Goal: Task Accomplishment & Management: Complete application form

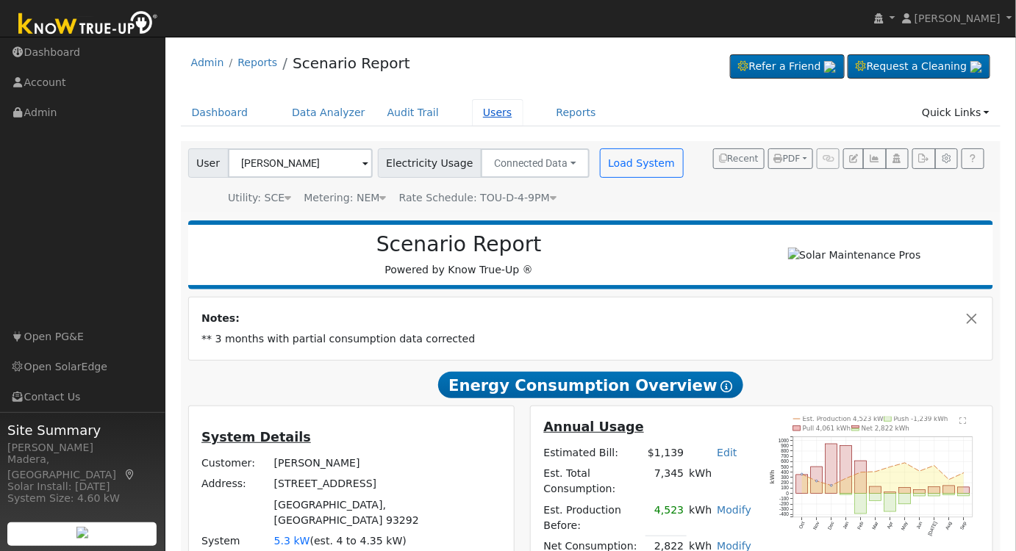
click at [481, 118] on link "Users" at bounding box center [497, 112] width 51 height 27
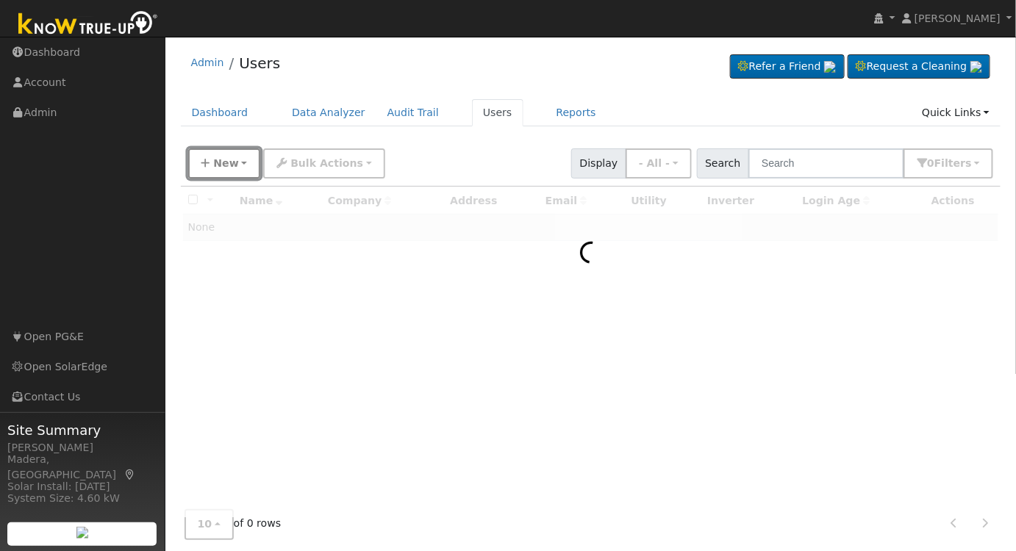
click at [218, 162] on span "New" at bounding box center [225, 163] width 25 height 12
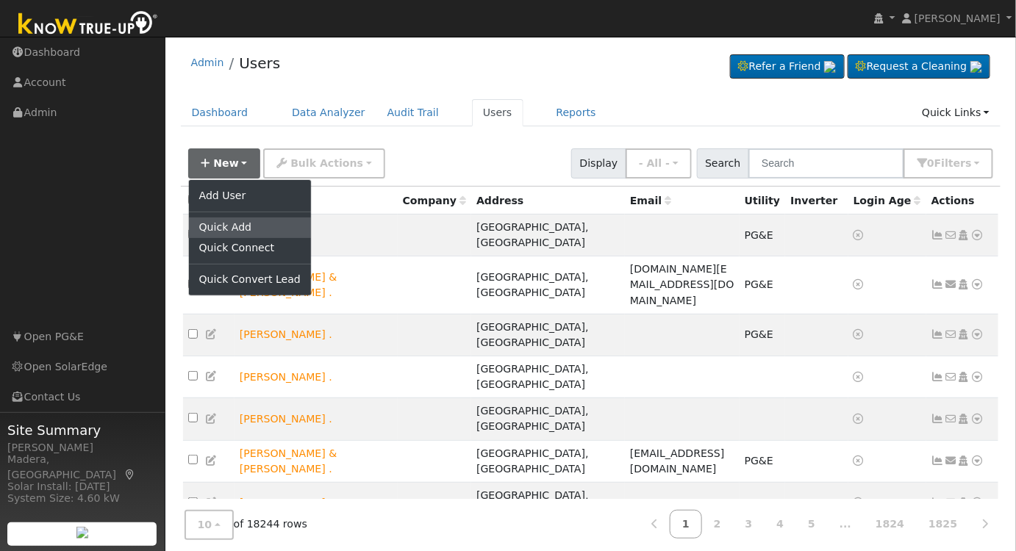
click at [235, 225] on link "Quick Add" at bounding box center [250, 228] width 122 height 21
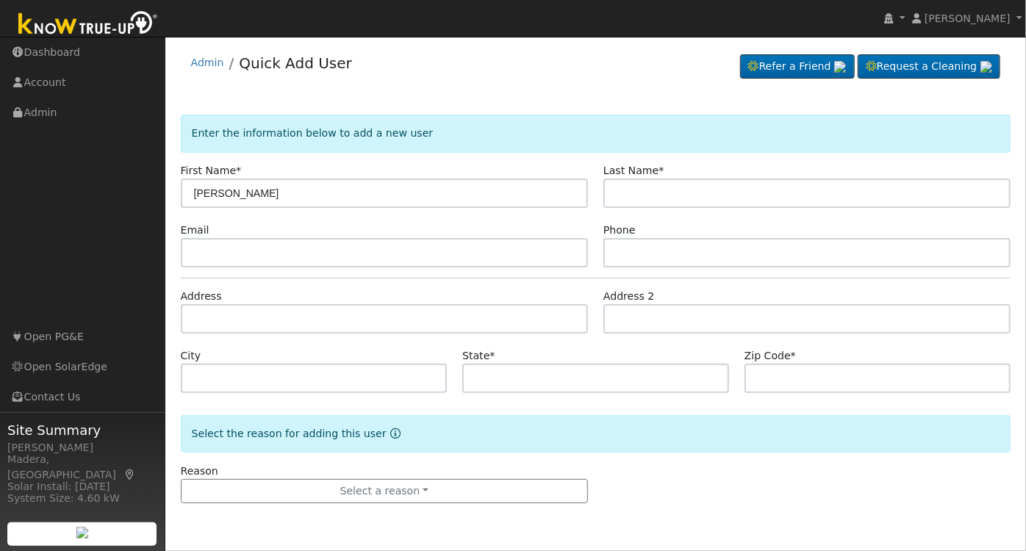
type input "[PERSON_NAME]"
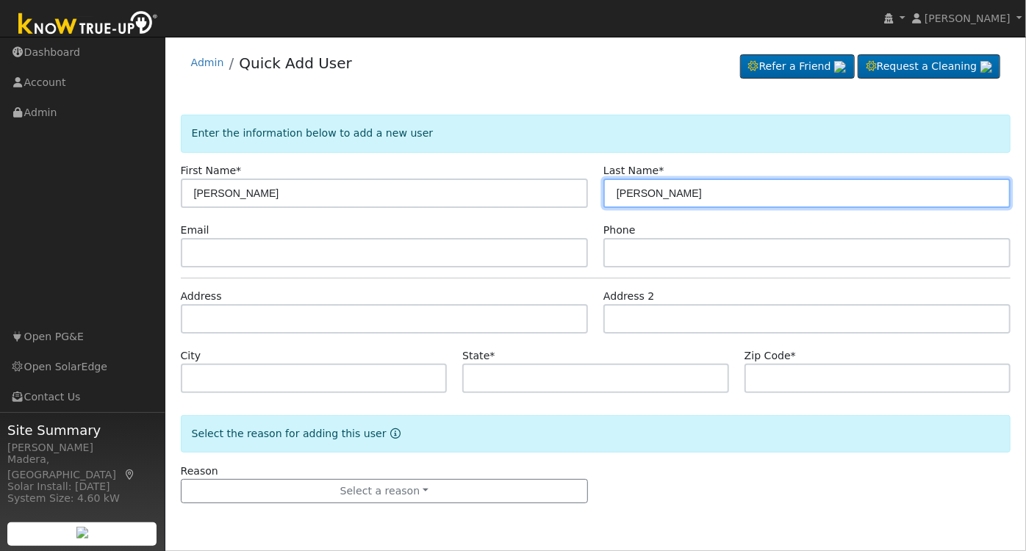
type input "[PERSON_NAME]"
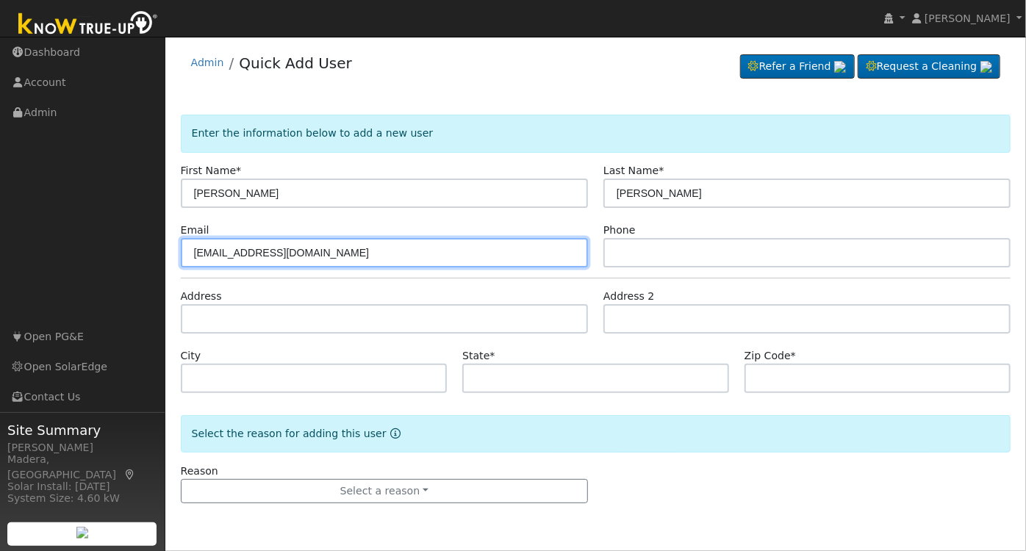
type input "[EMAIL_ADDRESS][DOMAIN_NAME]"
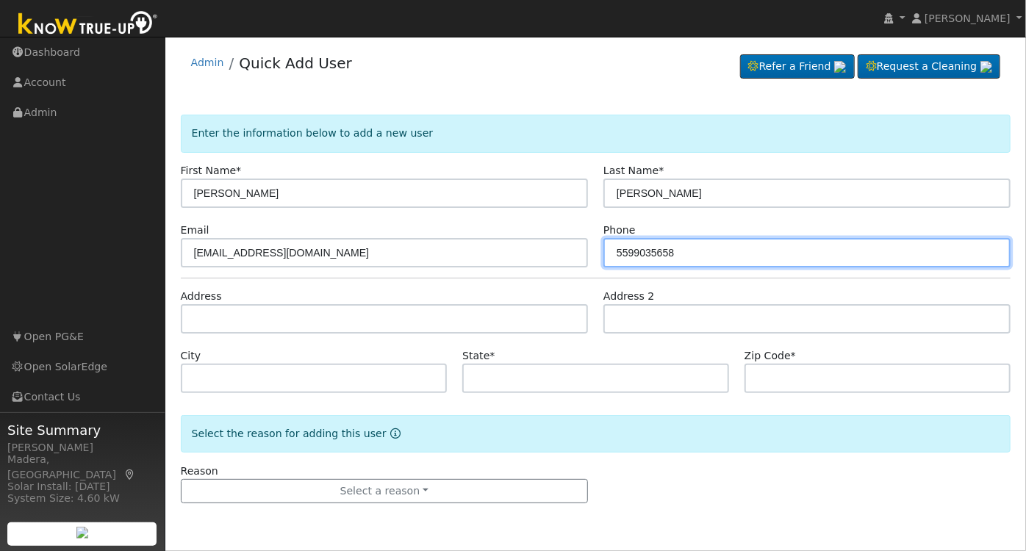
type input "5599035658"
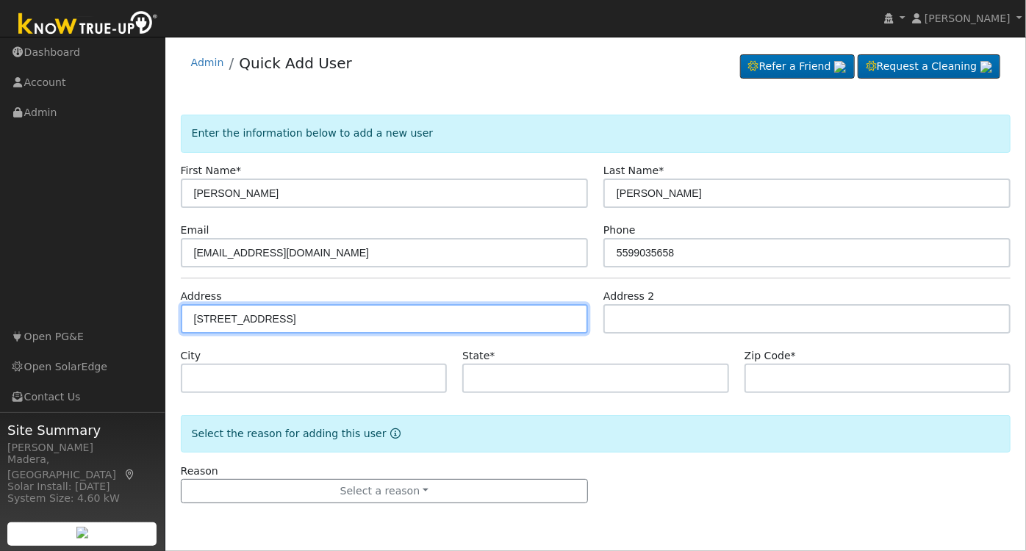
type input "745 West Cornell Avenue"
type input "Fresno"
type input "CA"
type input "93705"
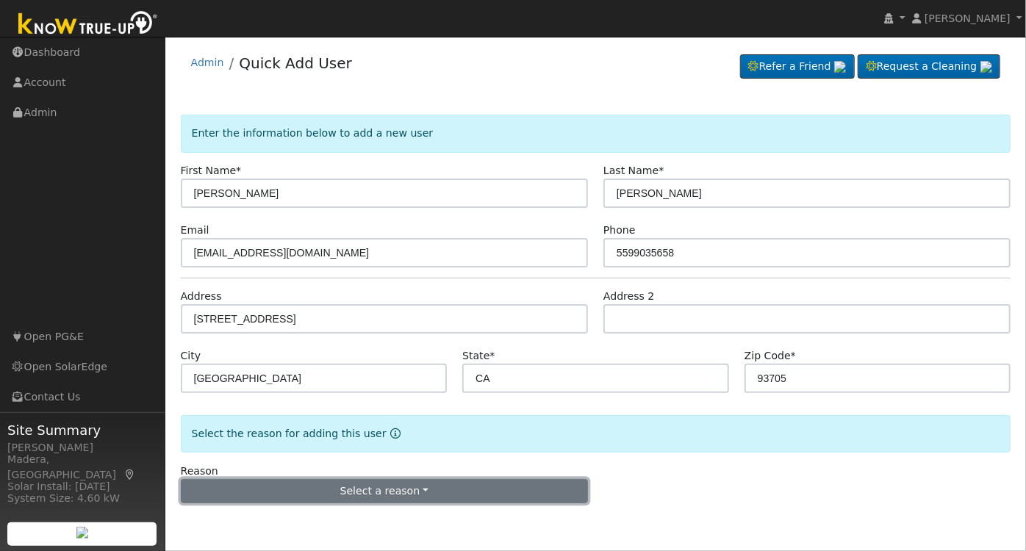
click at [398, 494] on button "Select a reason" at bounding box center [384, 491] width 407 height 25
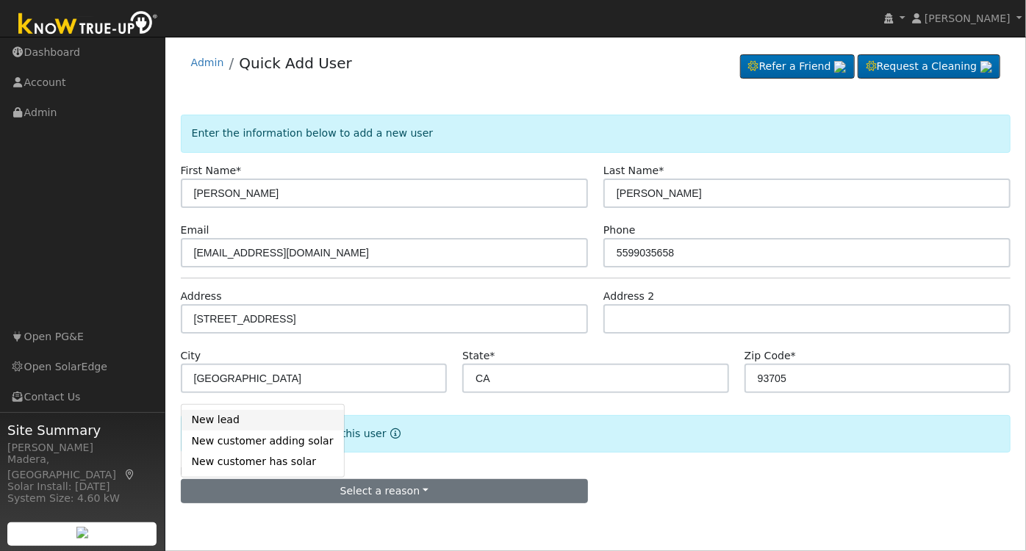
click at [224, 425] on link "New lead" at bounding box center [263, 420] width 162 height 21
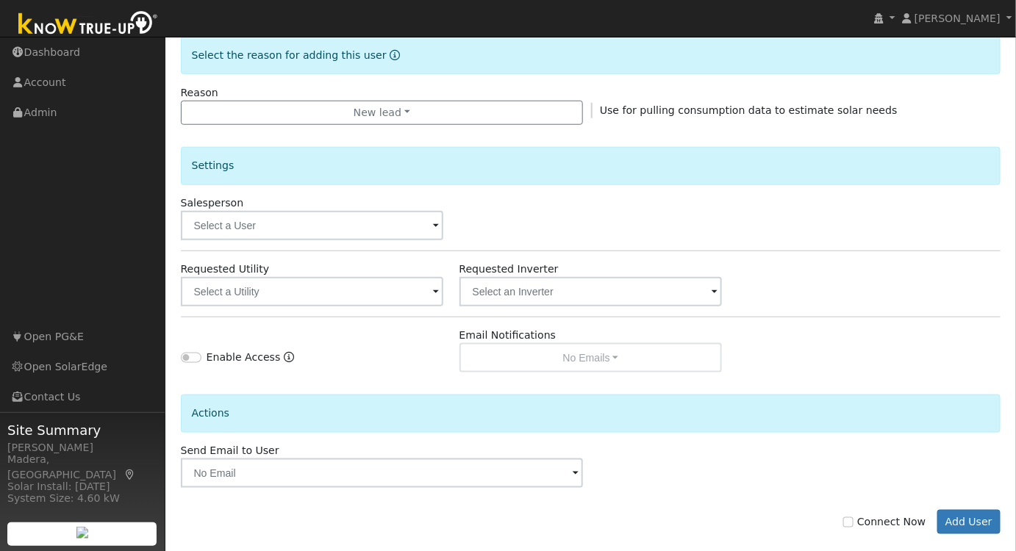
scroll to position [379, 0]
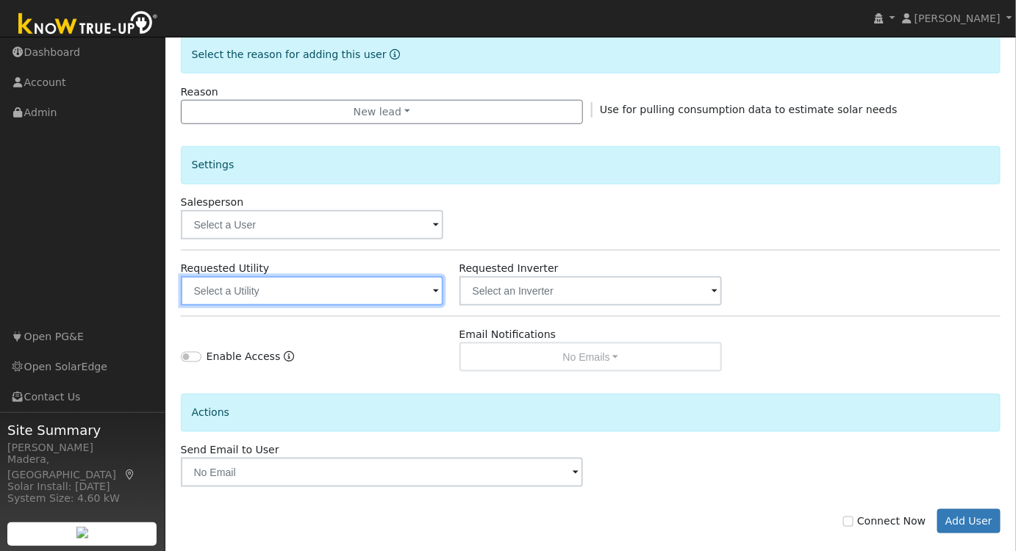
click at [368, 299] on input "text" at bounding box center [312, 290] width 263 height 29
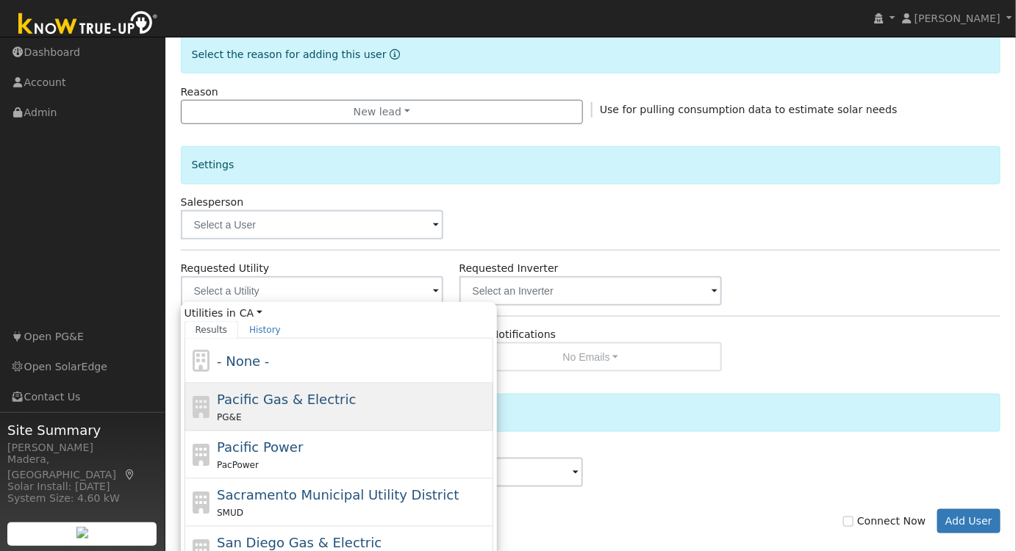
click at [271, 416] on div "PG&E" at bounding box center [353, 417] width 273 height 15
type input "Pacific Gas & Electric"
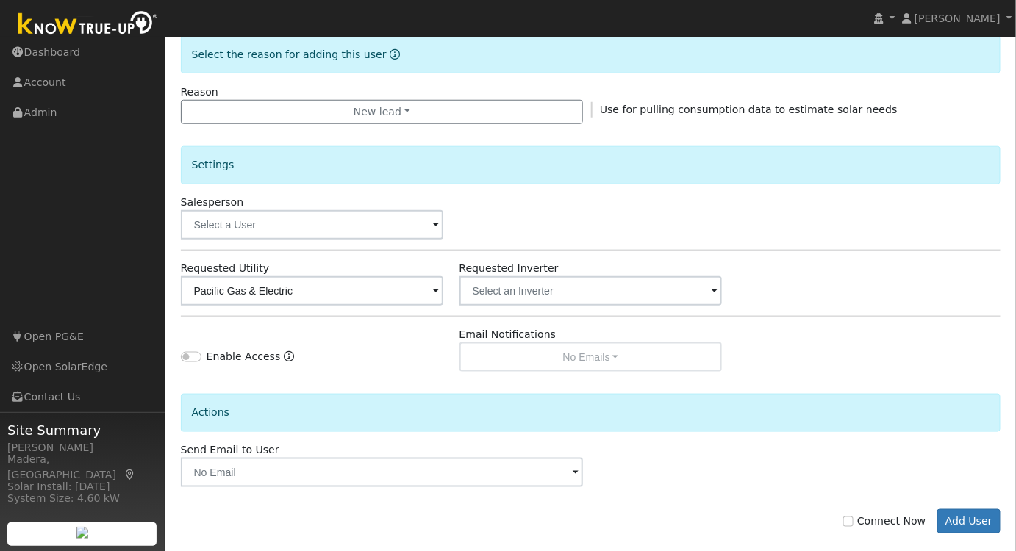
scroll to position [396, 0]
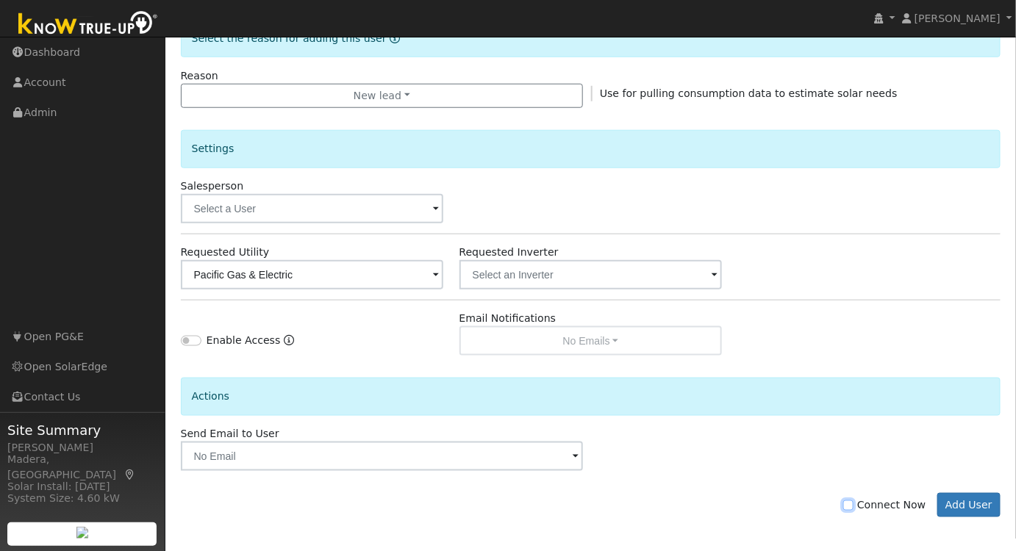
click at [854, 502] on input "Connect Now" at bounding box center [848, 506] width 10 height 10
checkbox input "true"
click at [978, 502] on button "Add User" at bounding box center [969, 505] width 64 height 25
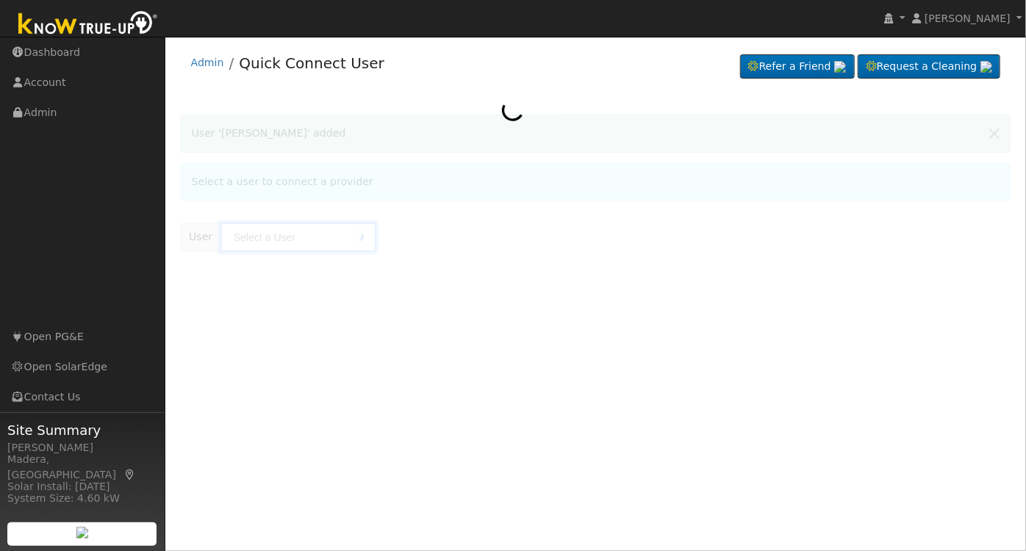
type input "[PERSON_NAME]"
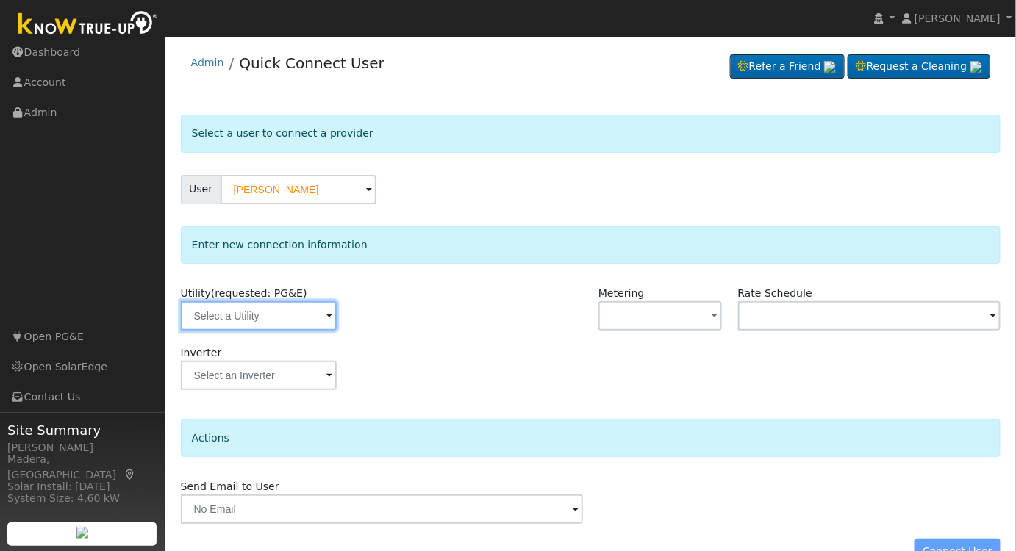
click at [294, 318] on input "text" at bounding box center [259, 315] width 156 height 29
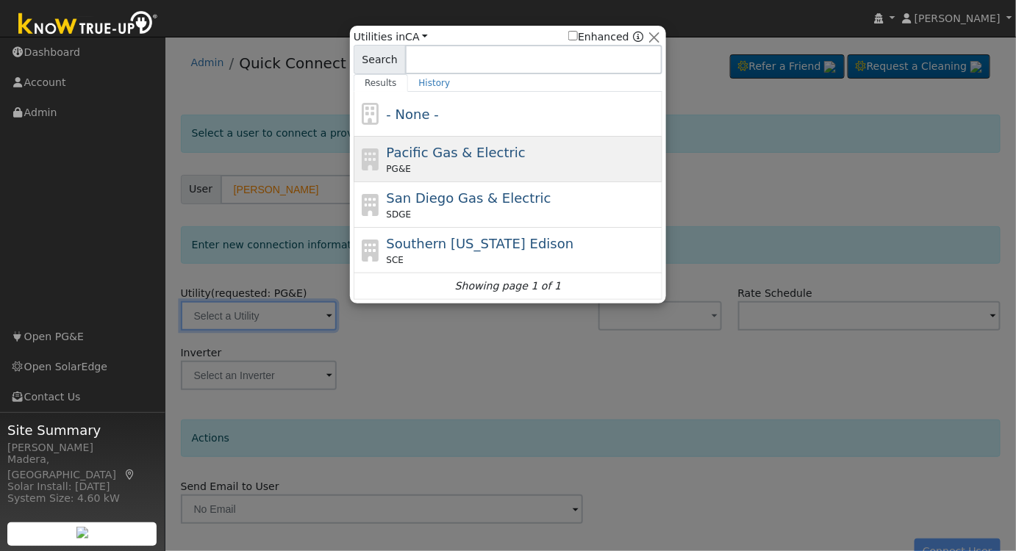
click at [465, 161] on div "Pacific Gas & Electric PG&E" at bounding box center [523, 159] width 273 height 33
type input "PG&E"
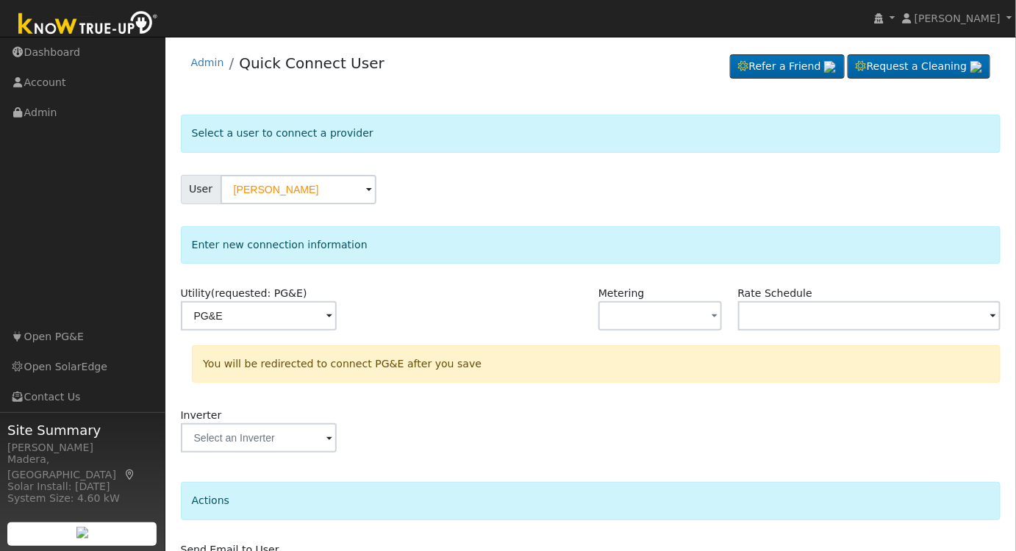
scroll to position [95, 0]
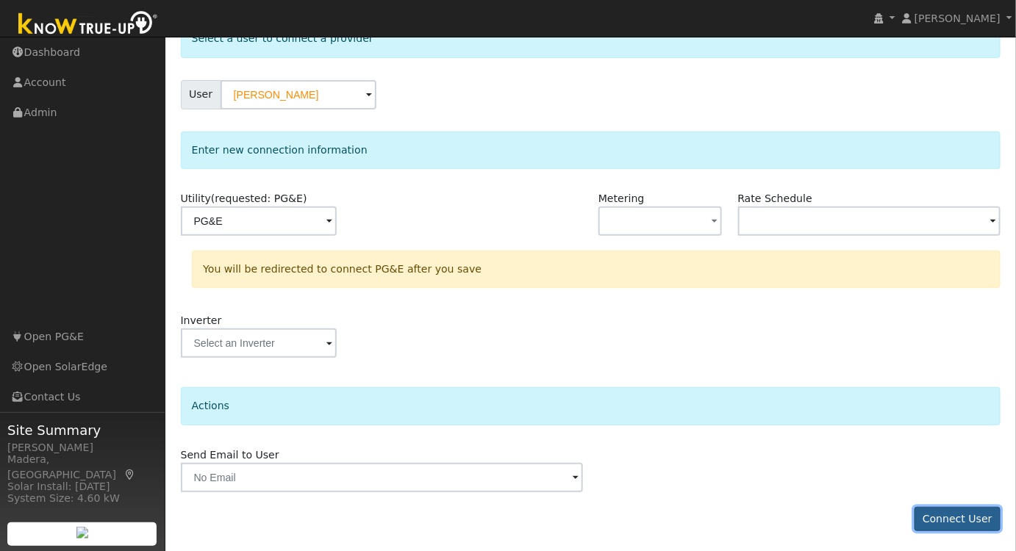
click at [950, 523] on button "Connect User" at bounding box center [958, 519] width 87 height 25
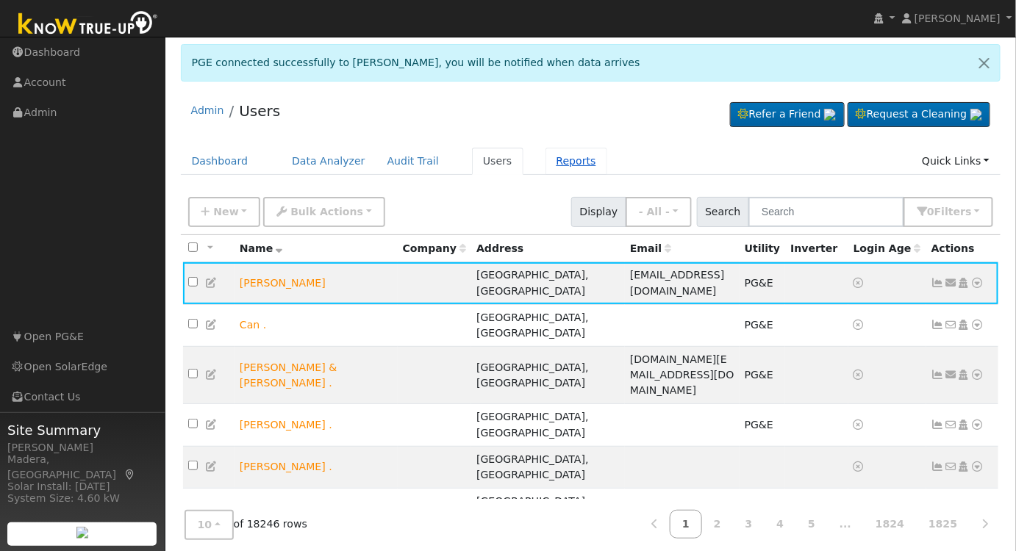
click at [546, 168] on link "Reports" at bounding box center [577, 161] width 62 height 27
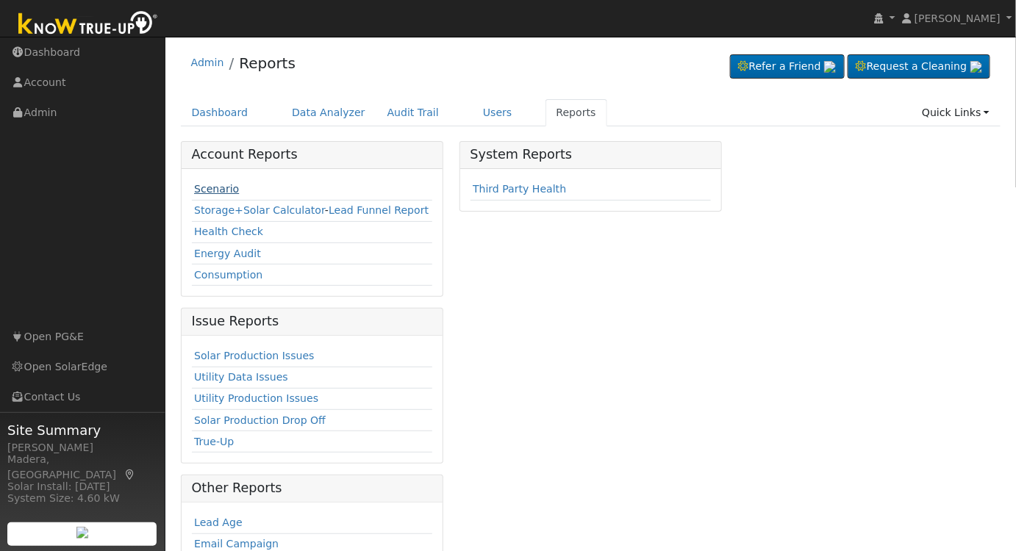
click at [218, 185] on link "Scenario" at bounding box center [216, 189] width 45 height 12
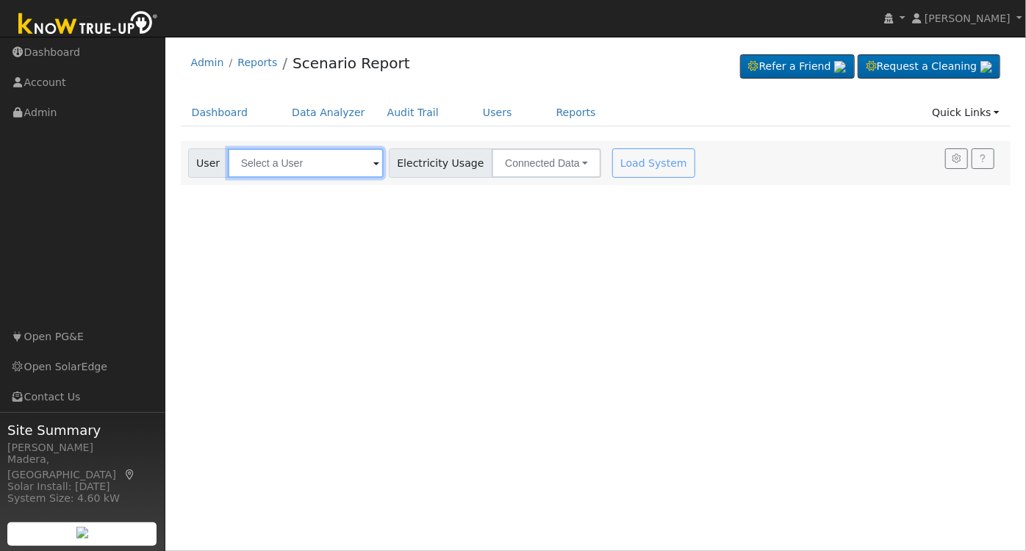
click at [343, 165] on input "text" at bounding box center [306, 163] width 156 height 29
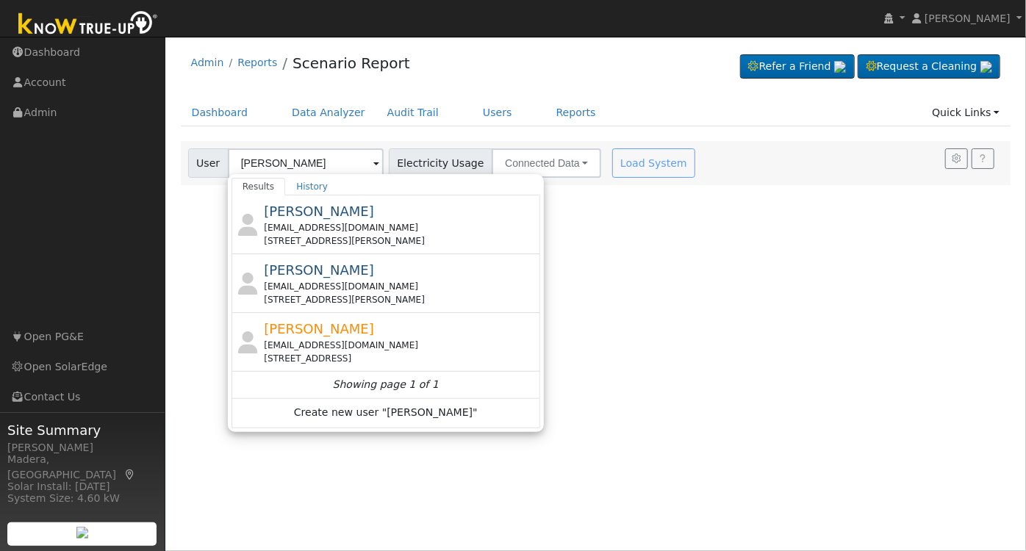
click at [349, 323] on div "[PERSON_NAME] [EMAIL_ADDRESS][DOMAIN_NAME] [STREET_ADDRESS]" at bounding box center [400, 342] width 273 height 46
type input "[PERSON_NAME]"
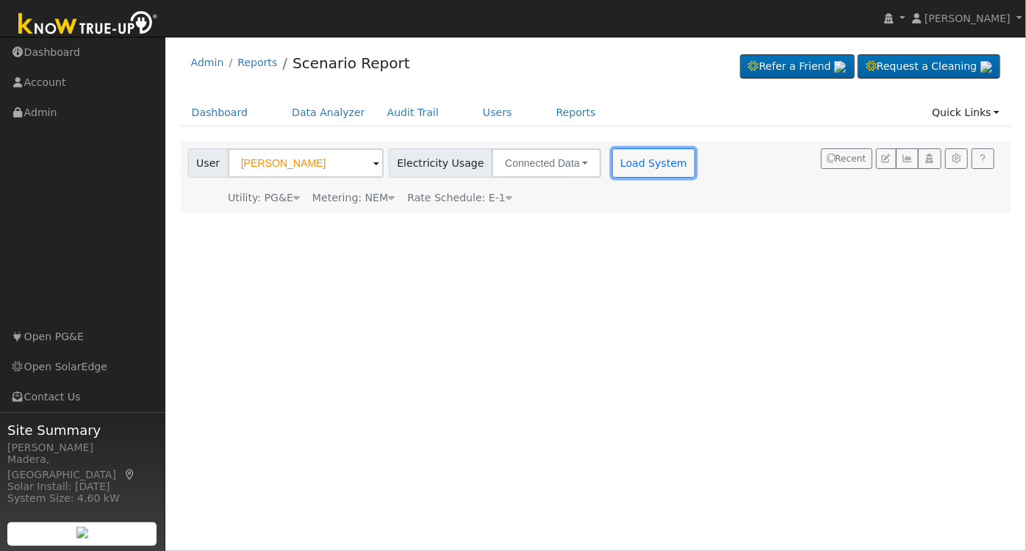
click at [612, 157] on button "Load System" at bounding box center [654, 163] width 84 height 29
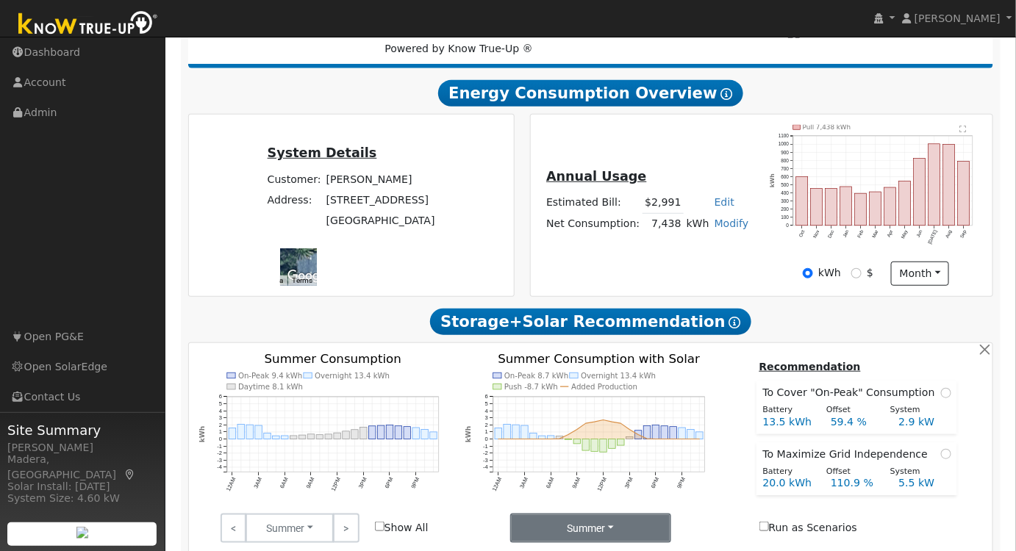
scroll to position [451, 0]
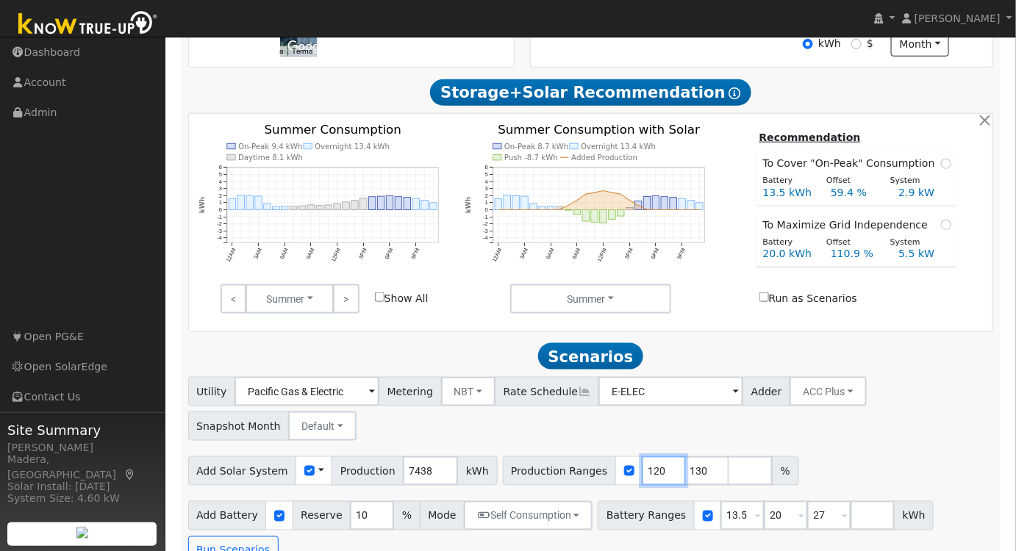
drag, startPoint x: 635, startPoint y: 475, endPoint x: 462, endPoint y: 473, distance: 172.8
click at [463, 475] on div "Add Solar System Use CSV Data Production 7438 kWh Production Ranges 120 130 %" at bounding box center [590, 468] width 811 height 35
type input "130"
click at [643, 479] on input "129" at bounding box center [664, 471] width 44 height 29
click at [643, 479] on input "128" at bounding box center [664, 471] width 44 height 29
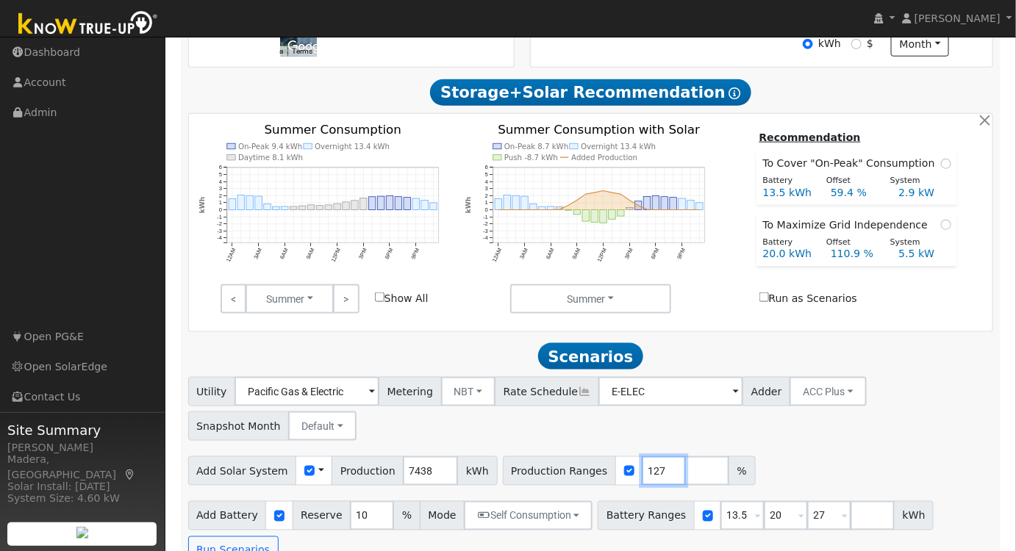
type input "127"
click at [643, 479] on input "127" at bounding box center [664, 471] width 44 height 29
drag, startPoint x: 723, startPoint y: 523, endPoint x: 624, endPoint y: 505, distance: 100.8
click at [624, 505] on div "Add Battery Reserve 10 % Mode Self Consumption Self Consumption Peak Savings AC…" at bounding box center [590, 530] width 811 height 69
type input "15"
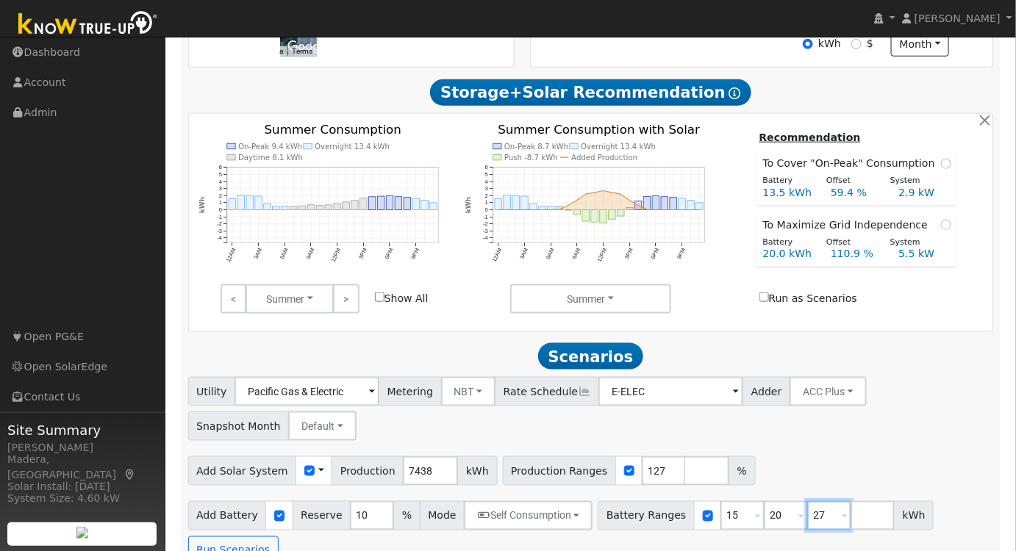
drag, startPoint x: 806, startPoint y: 521, endPoint x: 719, endPoint y: 523, distance: 86.8
click at [720, 523] on div "Battery Ranges 15 Overrides Reserve % Mode None None Self Consumption Peak Savi…" at bounding box center [766, 515] width 336 height 29
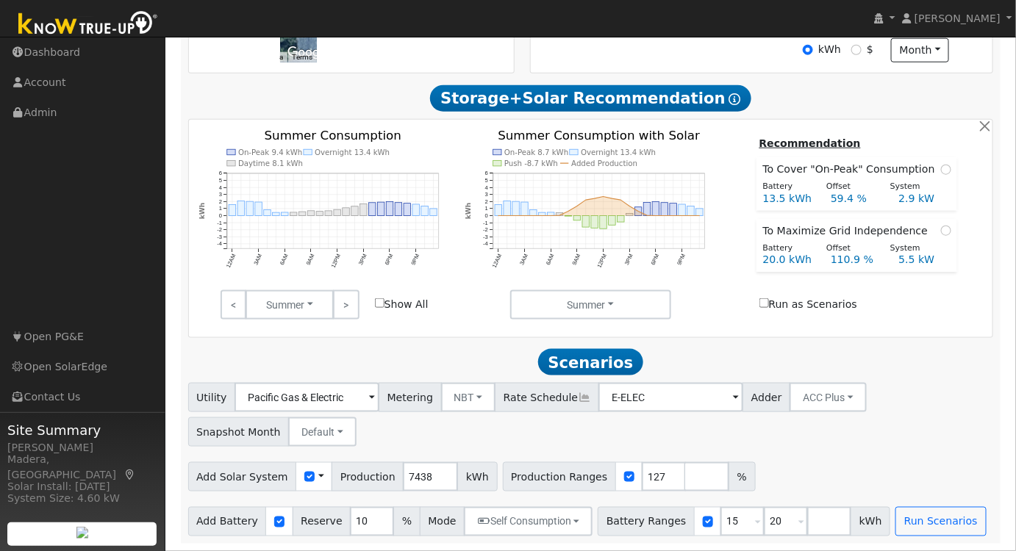
click at [503, 500] on div "Utility Pacific Gas & Electric Metering NBT NEM NBT Rate Schedule E-ELEC Adder …" at bounding box center [590, 460] width 821 height 154
click at [504, 512] on button "Self Consumption" at bounding box center [528, 521] width 129 height 29
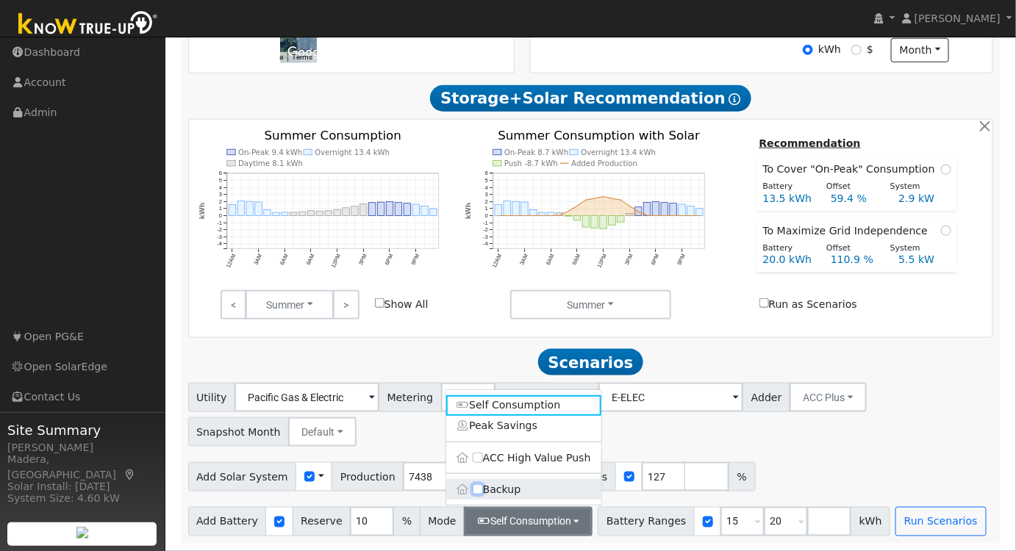
click at [479, 492] on input "Backup" at bounding box center [478, 490] width 10 height 10
checkbox input "true"
type input "20"
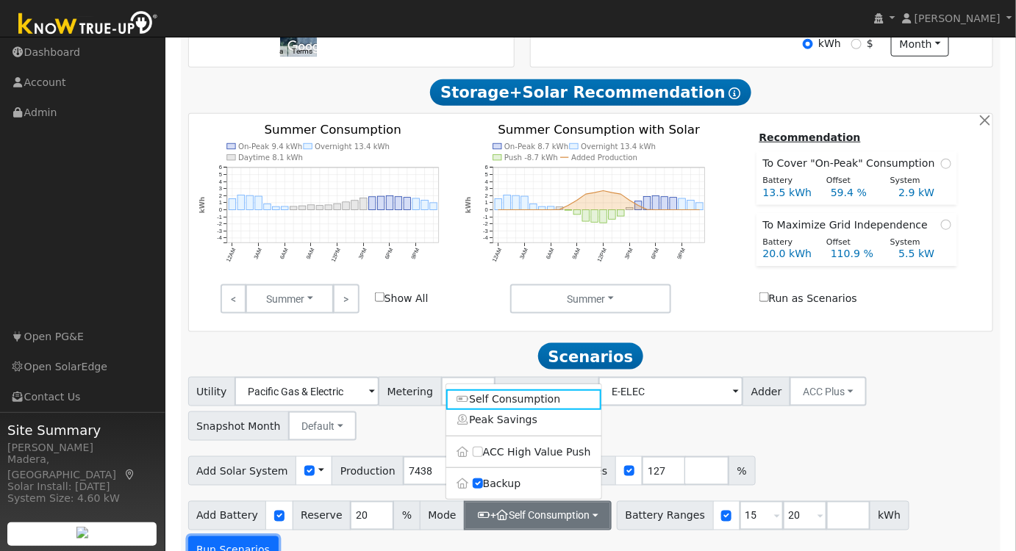
click at [279, 537] on button "Run Scenarios" at bounding box center [233, 551] width 90 height 29
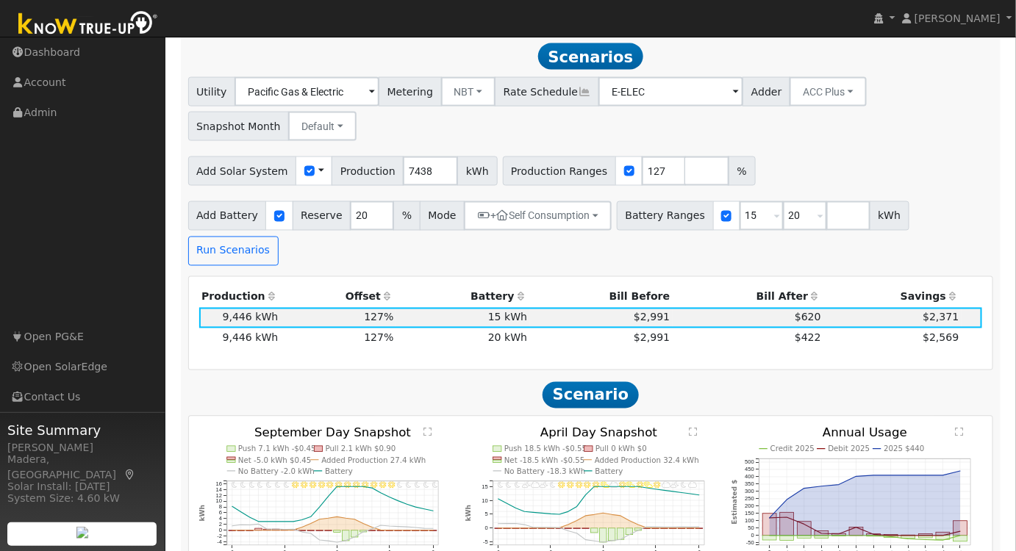
scroll to position [754, 0]
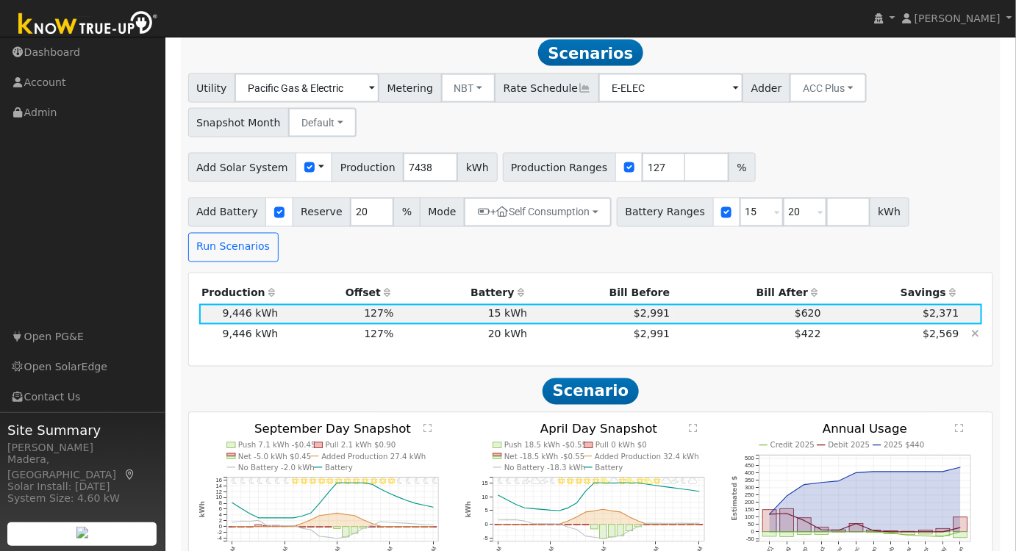
click at [733, 325] on td "$422" at bounding box center [748, 335] width 151 height 21
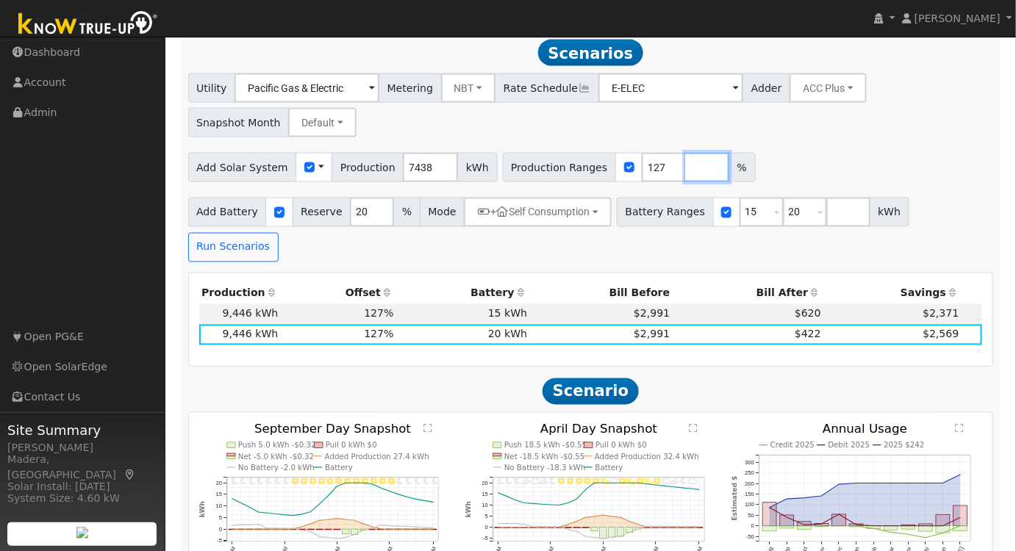
click at [685, 182] on input "number" at bounding box center [707, 167] width 44 height 29
type input "146"
click at [826, 227] on input "number" at bounding box center [848, 212] width 44 height 29
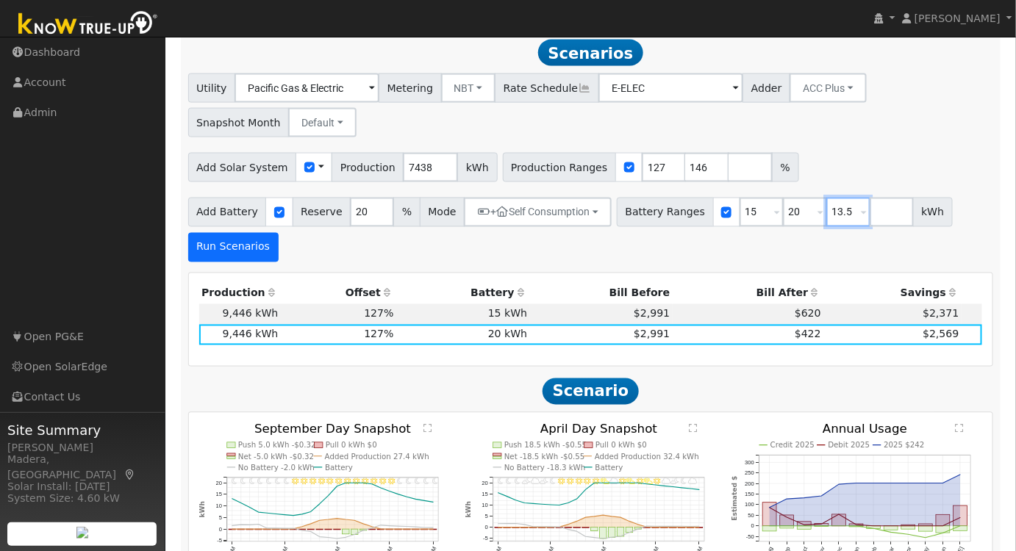
type input "13.5"
type input "15"
type input "20"
click at [225, 262] on button "Run Scenarios" at bounding box center [233, 247] width 90 height 29
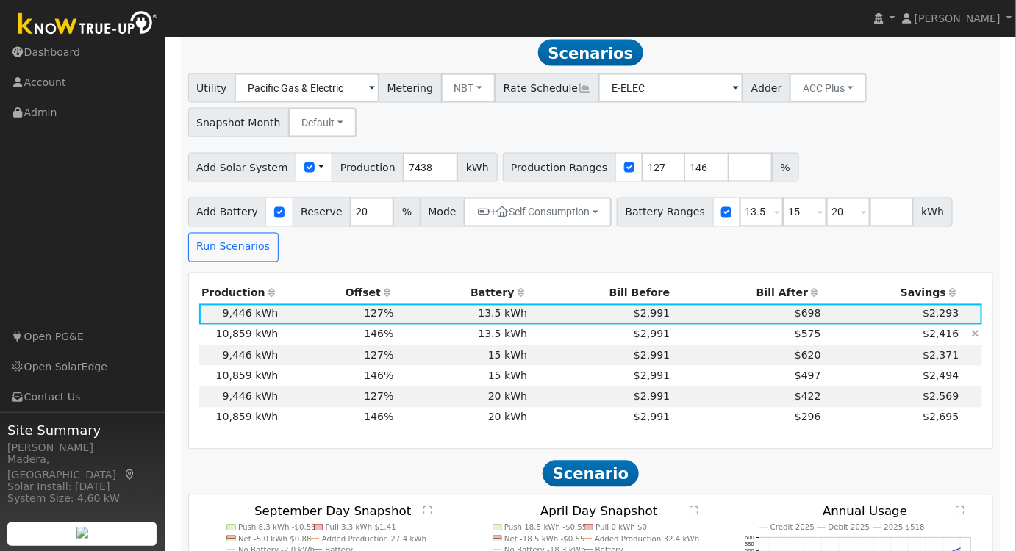
click at [454, 342] on td "13.5 kWh" at bounding box center [463, 335] width 134 height 21
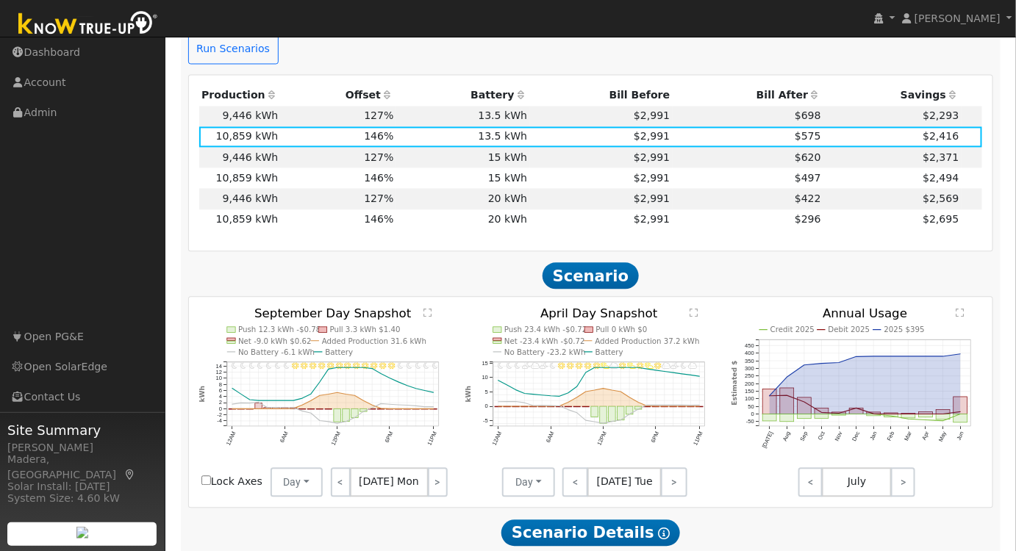
scroll to position [954, 0]
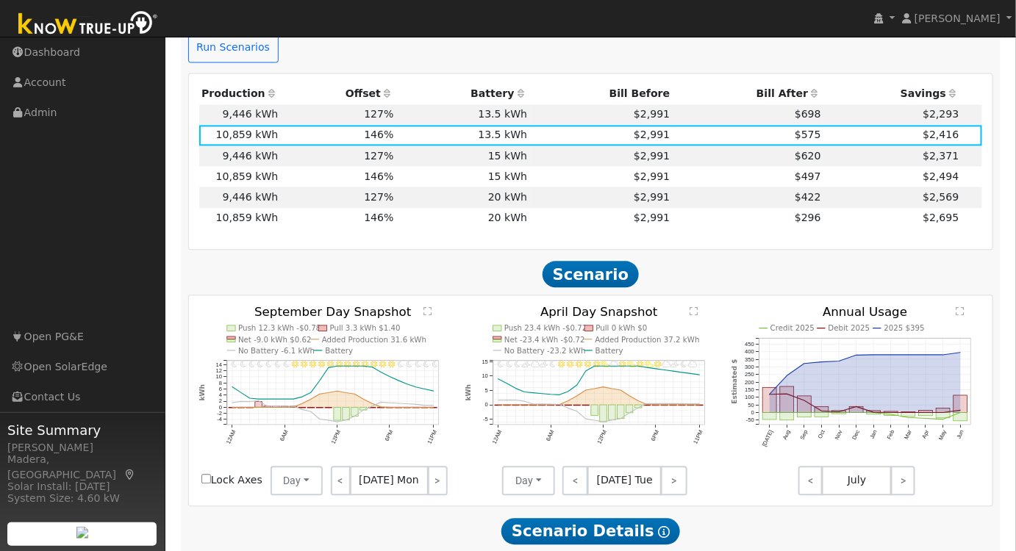
click at [958, 321] on icon "Credit 2025 Debit 2025 2025 $395 [DATE] Aug Sep Oct Nov Dec Jan Feb Mar Apr May…" at bounding box center [857, 390] width 251 height 168
click at [958, 316] on text "" at bounding box center [961, 312] width 8 height 10
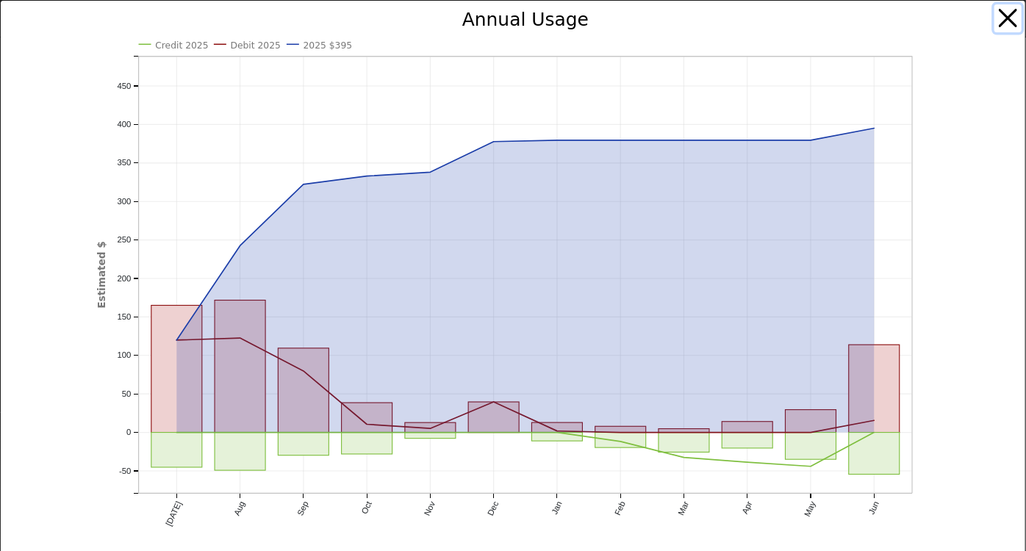
click at [997, 16] on button "button" at bounding box center [1009, 18] width 28 height 28
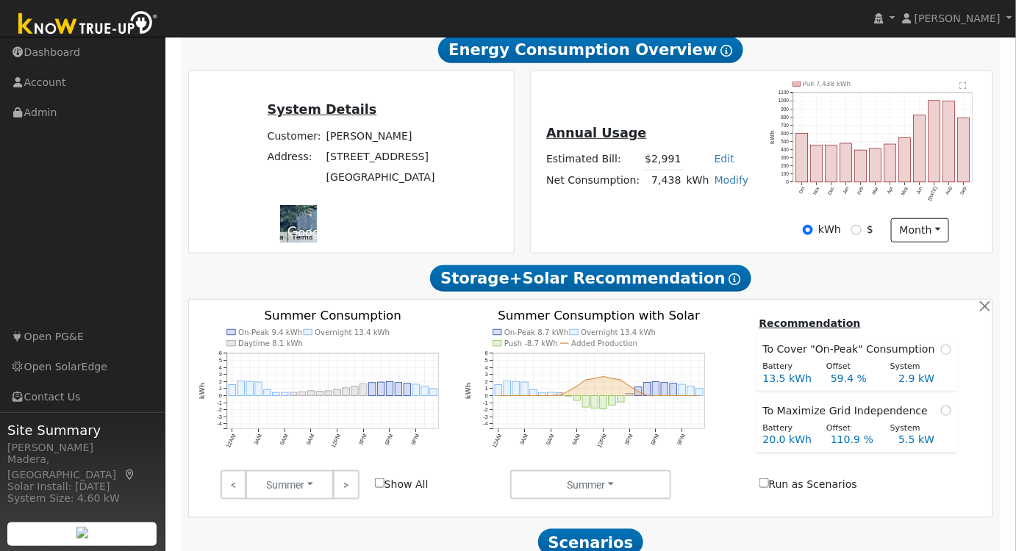
scroll to position [328, 0]
